Goal: Find specific page/section: Find specific page/section

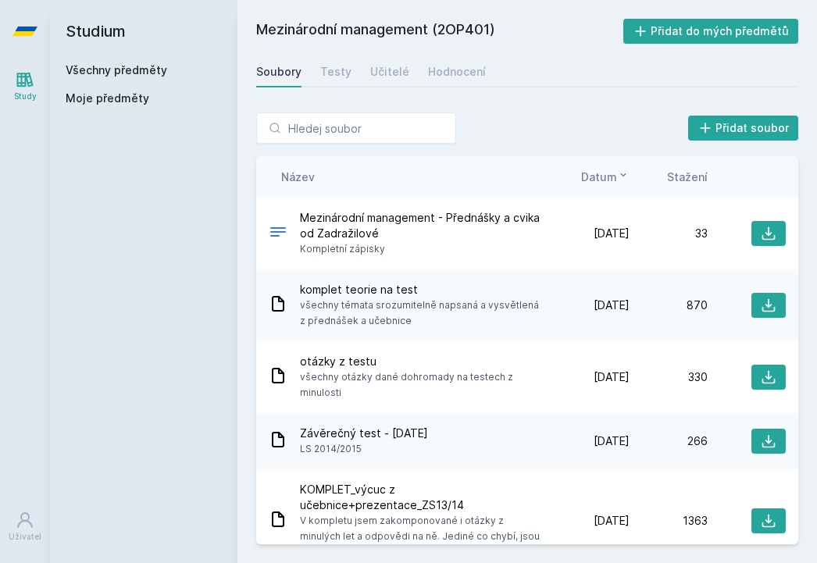
click at [98, 72] on link "Všechny předměty" at bounding box center [116, 69] width 101 height 13
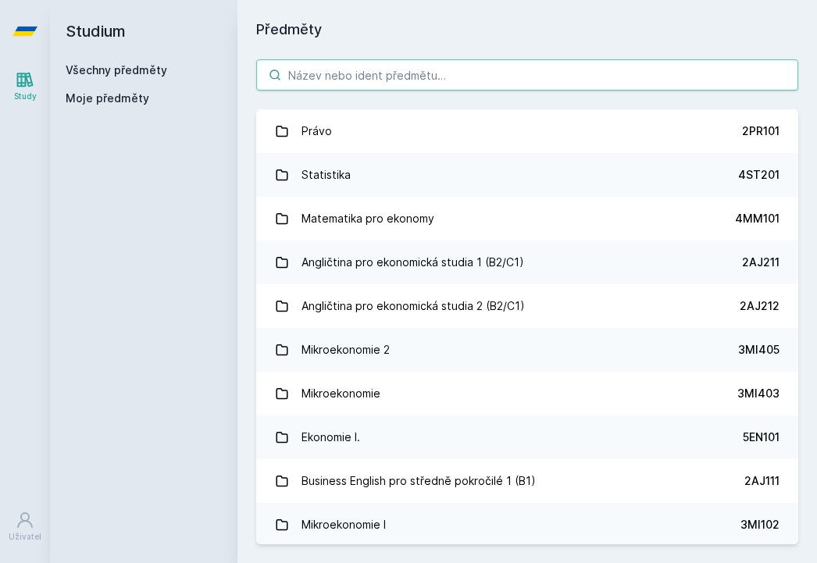
click at [318, 75] on input "search" at bounding box center [527, 74] width 542 height 31
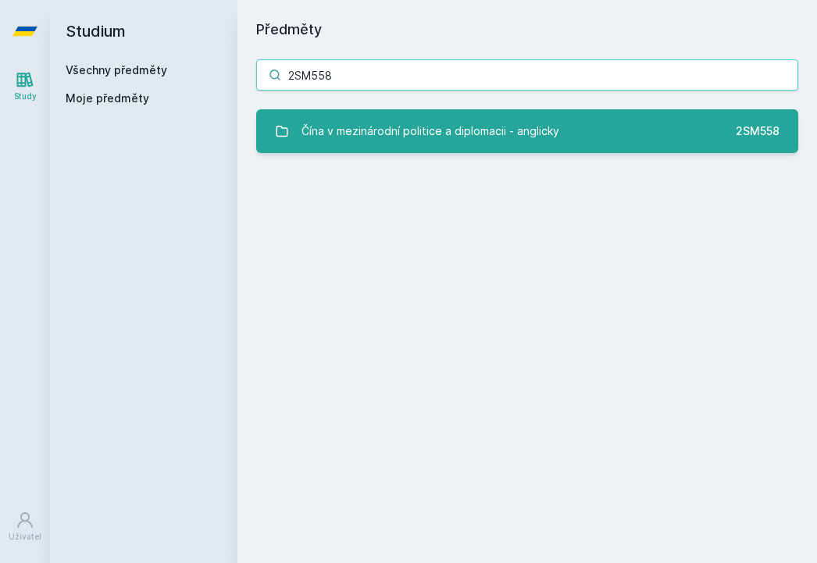
type input "2SM558"
click at [408, 138] on div "Čína v mezinárodní politice a diplomacii - anglicky" at bounding box center [430, 131] width 258 height 31
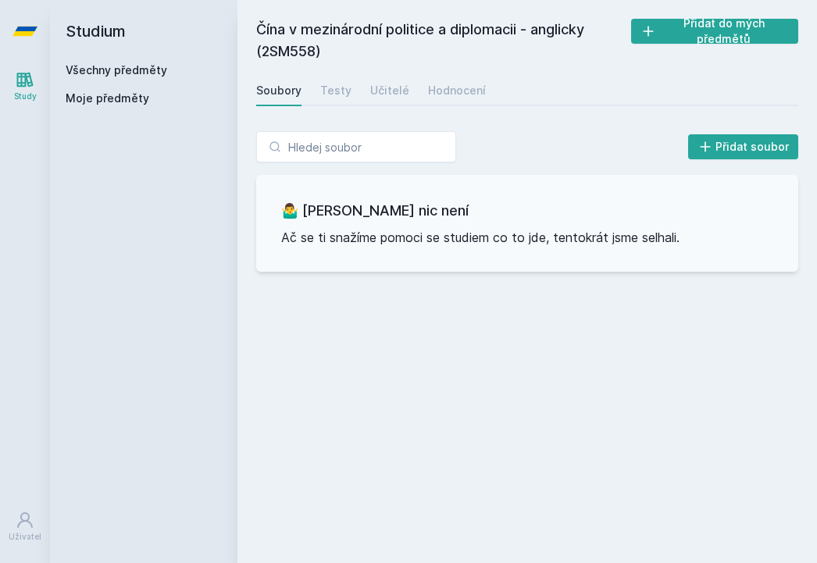
click at [330, 105] on div "Soubory Testy Učitelé Hodnocení" at bounding box center [527, 90] width 542 height 31
click at [331, 101] on link "Testy" at bounding box center [335, 90] width 31 height 31
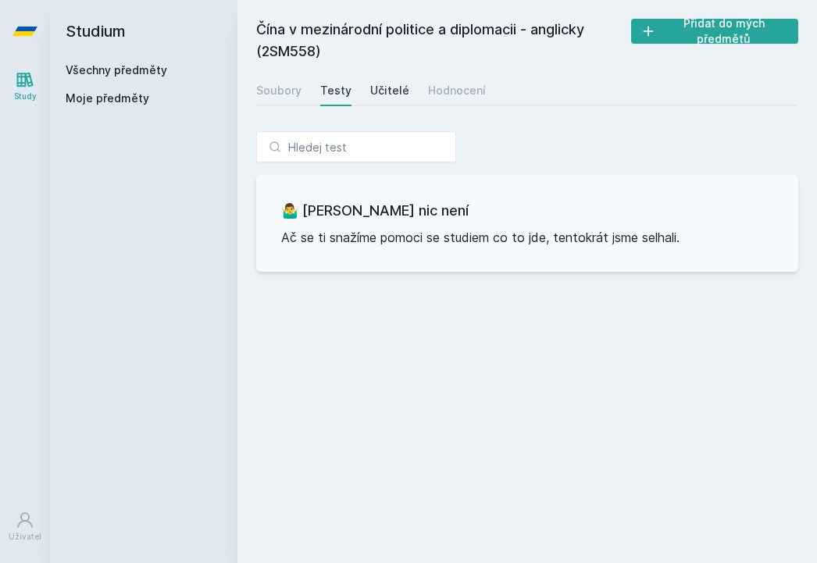
click at [388, 88] on div "Učitelé" at bounding box center [389, 91] width 39 height 16
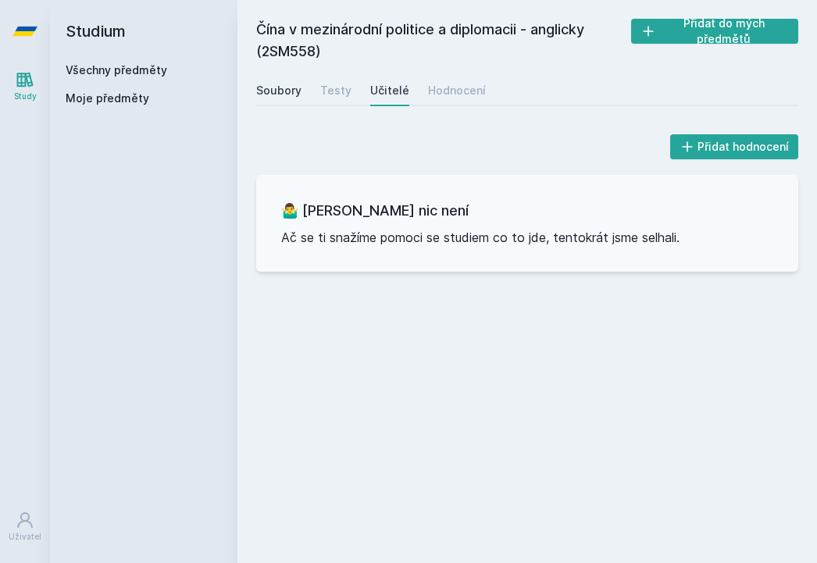
click at [269, 98] on div "Soubory" at bounding box center [278, 91] width 45 height 16
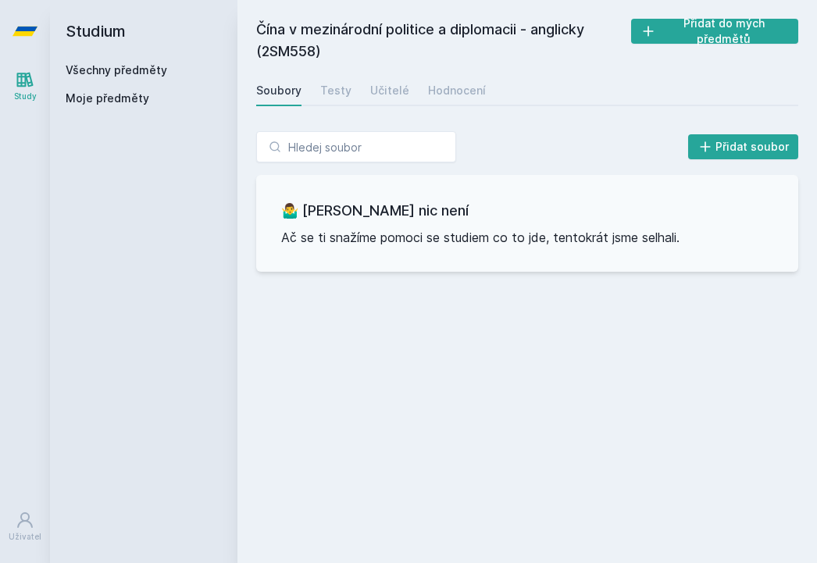
drag, startPoint x: 262, startPoint y: 52, endPoint x: 315, endPoint y: 52, distance: 53.1
click at [315, 52] on h2 "Čína v mezinárodní politice a diplomacii - anglicky (2SM558)" at bounding box center [443, 41] width 375 height 44
copy h2 "2SM558"
